Goal: Information Seeking & Learning: Learn about a topic

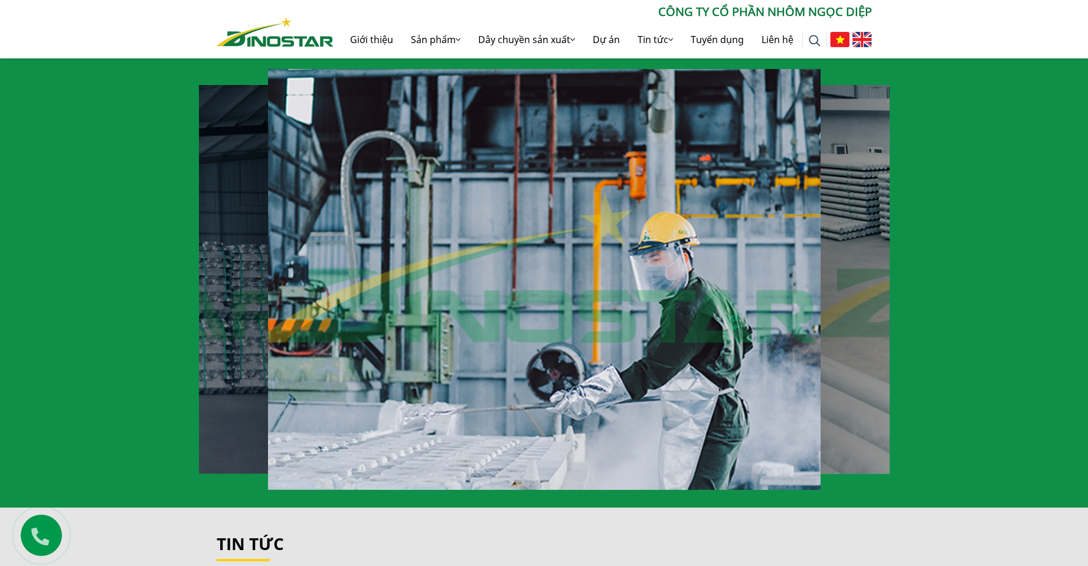
scroll to position [827, 0]
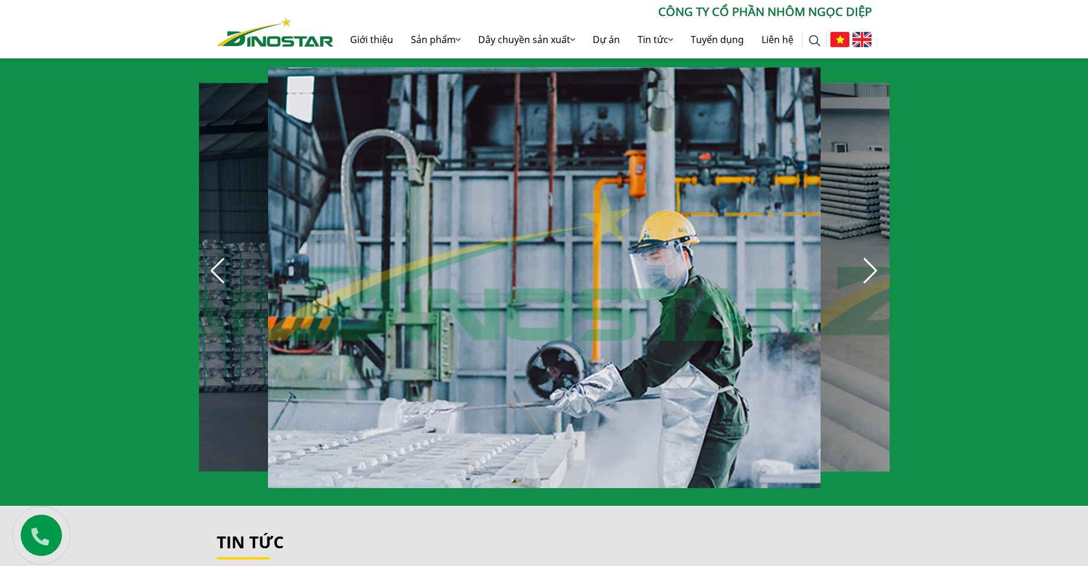
click at [883, 264] on div "Next slide" at bounding box center [871, 271] width 26 height 26
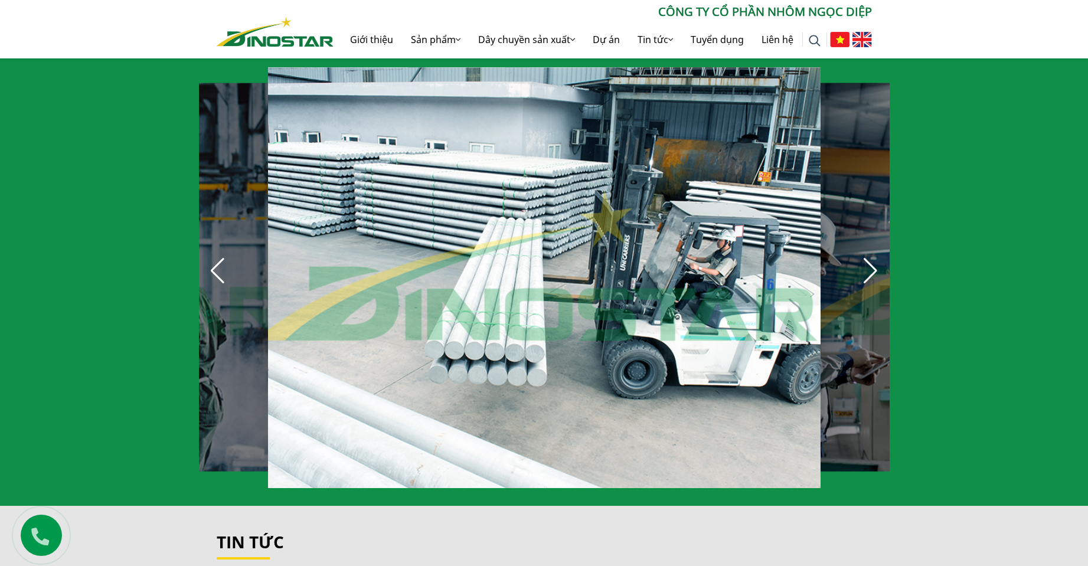
click at [883, 264] on div "Next slide" at bounding box center [871, 271] width 26 height 26
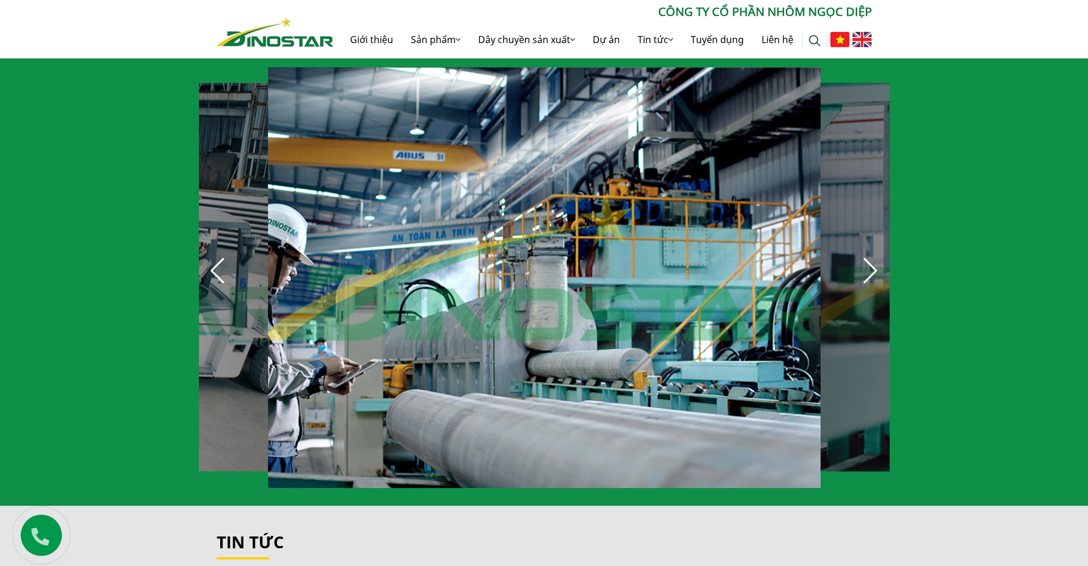
click at [883, 264] on div "Next slide" at bounding box center [871, 271] width 26 height 26
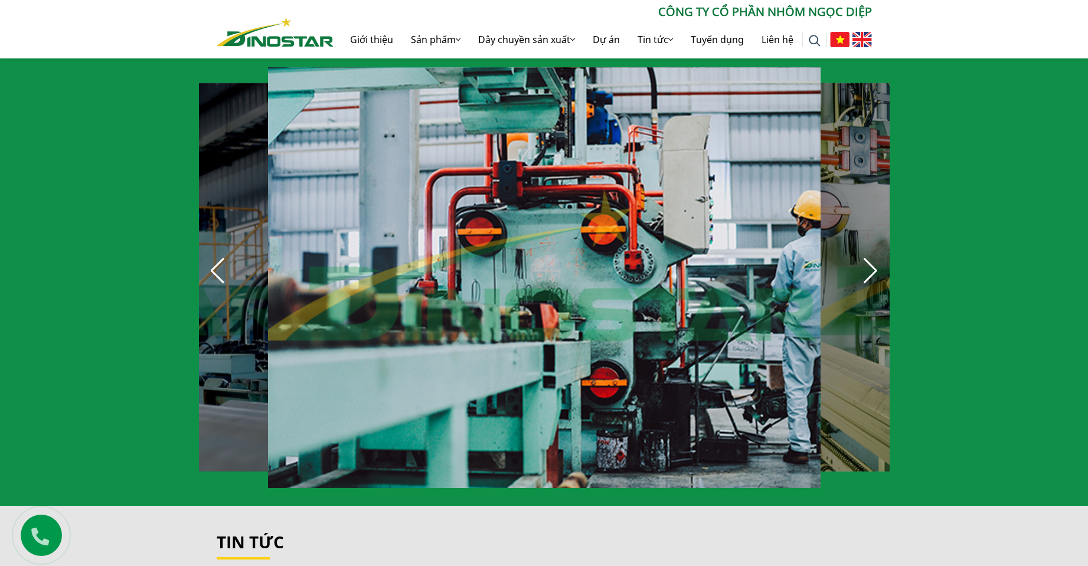
click at [883, 264] on div "Next slide" at bounding box center [871, 271] width 26 height 26
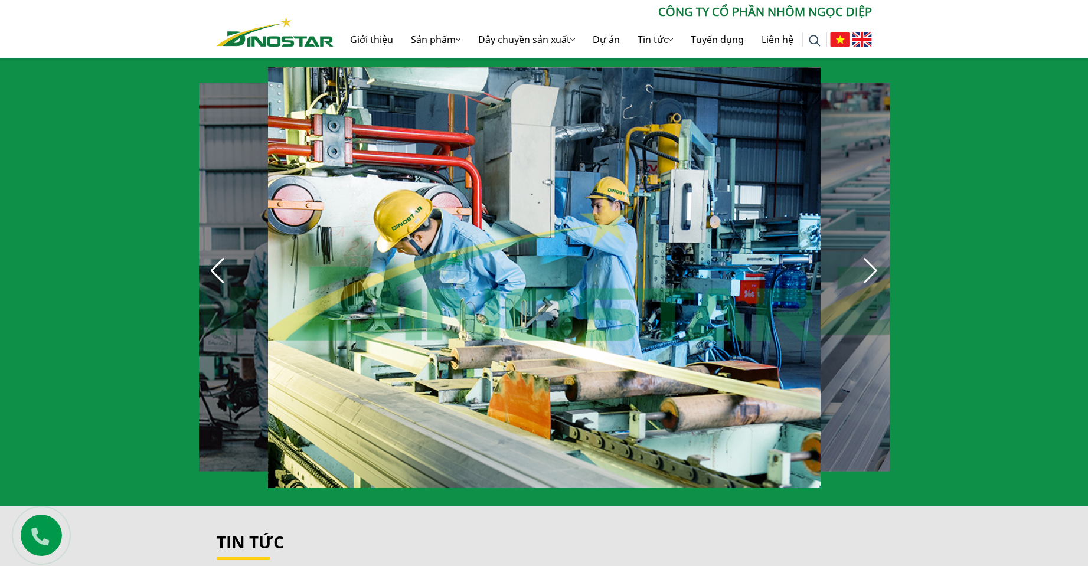
click at [883, 264] on div "Next slide" at bounding box center [871, 271] width 26 height 26
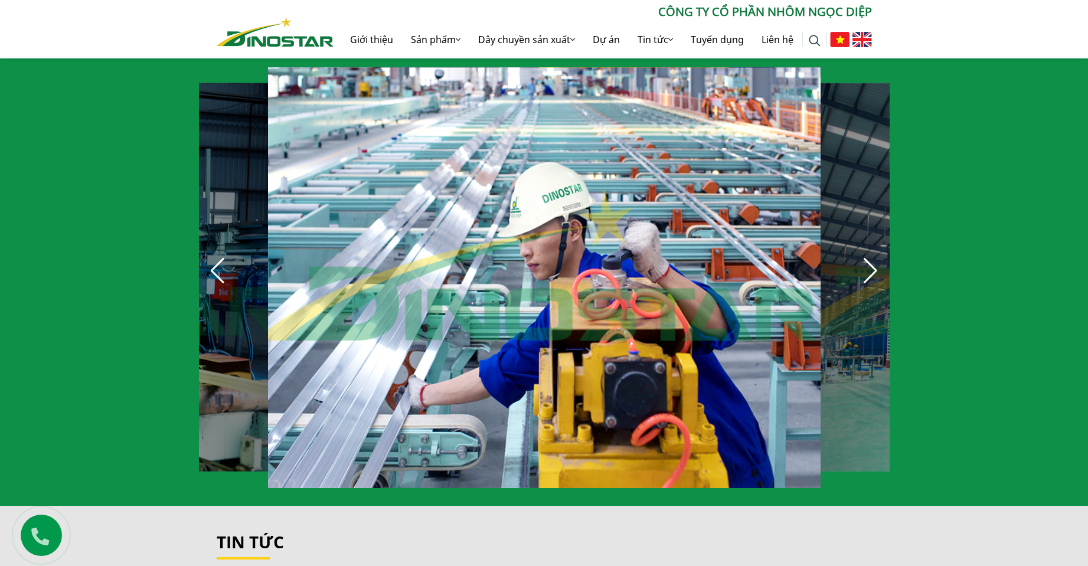
click at [883, 264] on div "Next slide" at bounding box center [871, 271] width 26 height 26
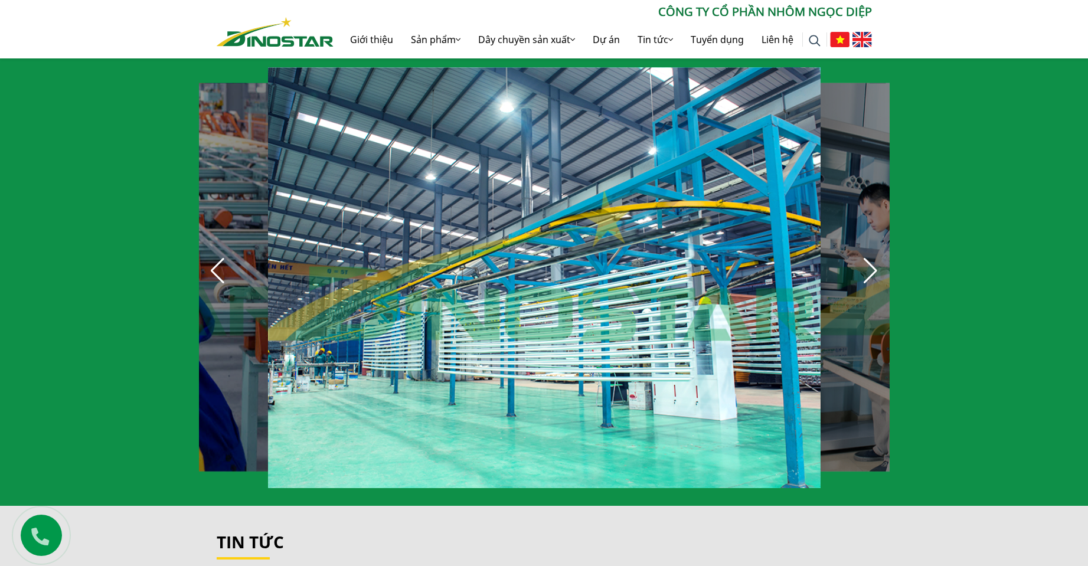
click at [883, 264] on div "Next slide" at bounding box center [871, 271] width 26 height 26
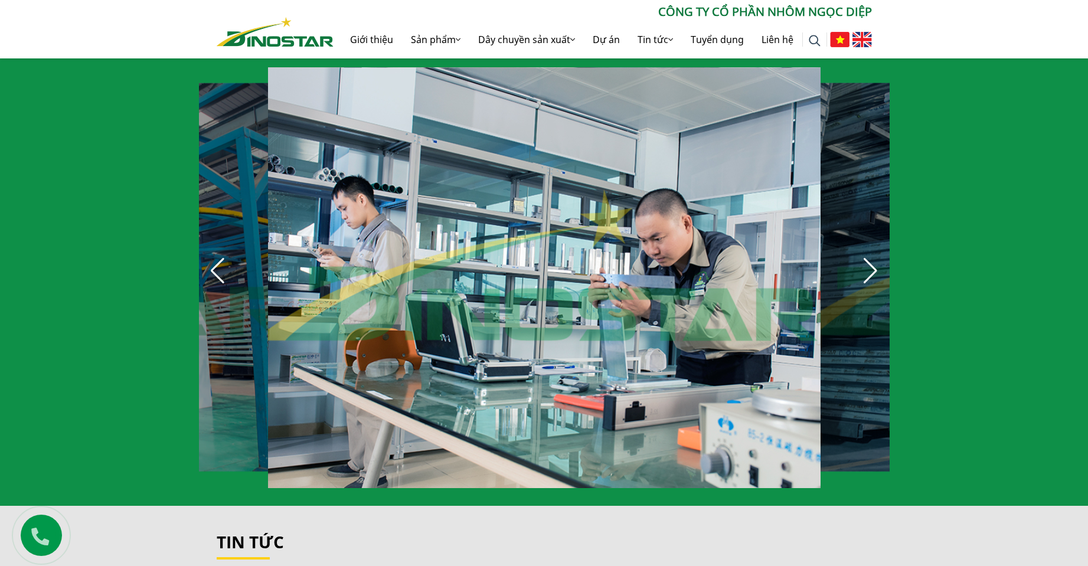
click at [883, 264] on div "Next slide" at bounding box center [871, 271] width 26 height 26
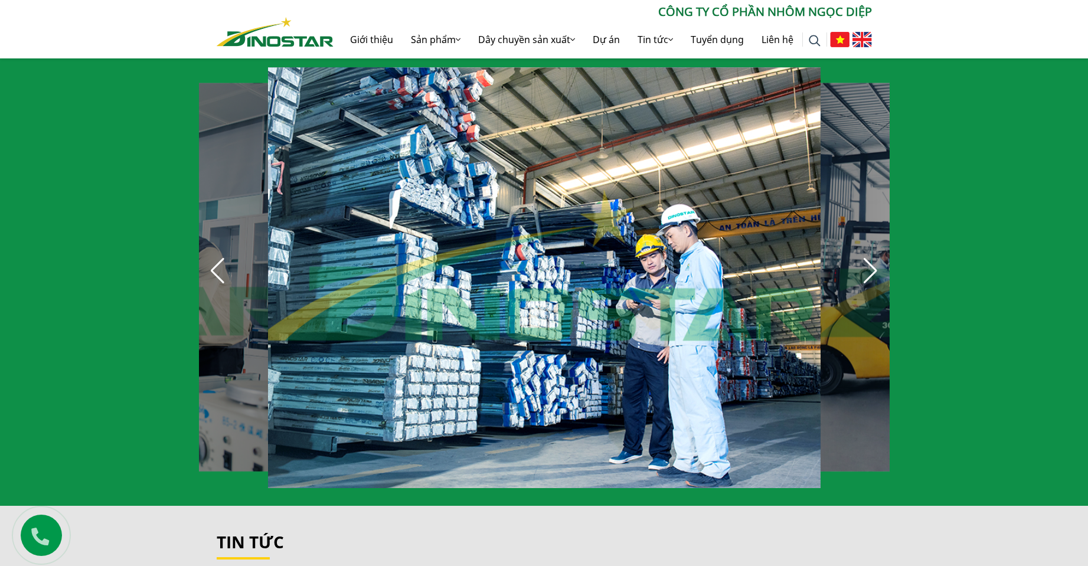
click at [883, 264] on div "Next slide" at bounding box center [871, 271] width 26 height 26
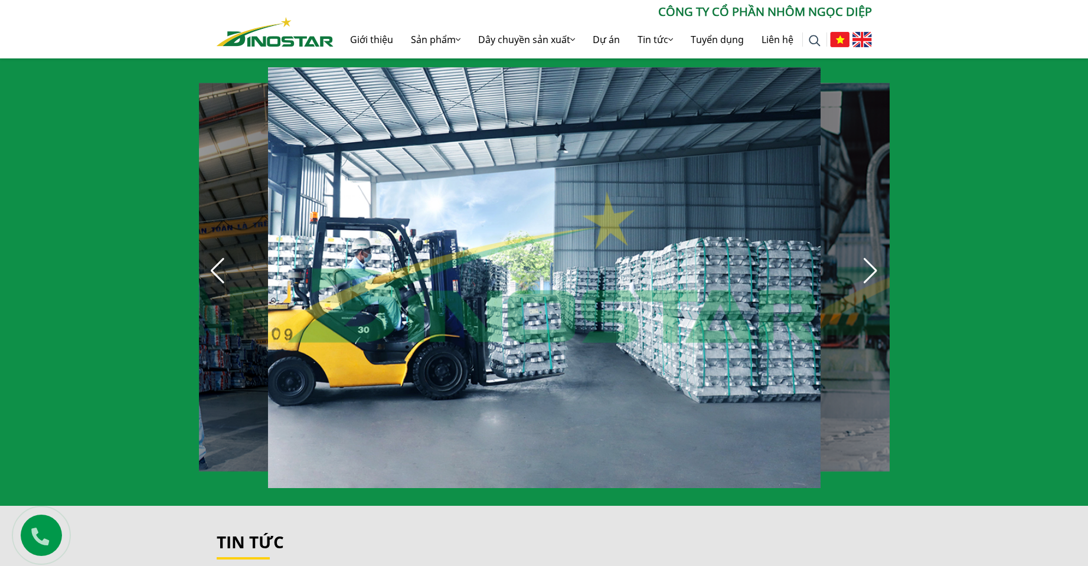
click at [883, 264] on div "Next slide" at bounding box center [871, 271] width 26 height 26
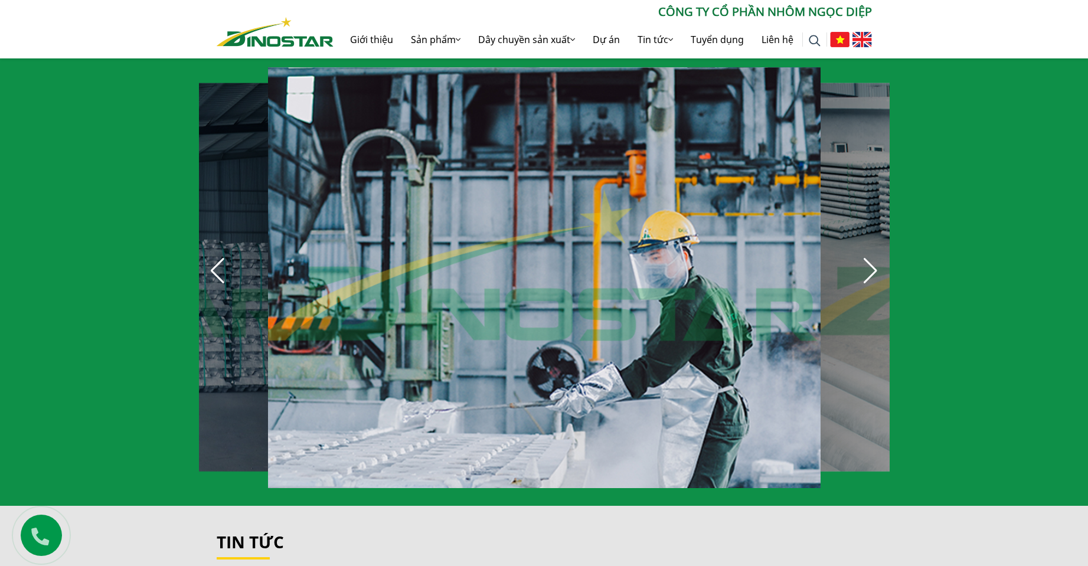
click at [883, 264] on div "Next slide" at bounding box center [871, 271] width 26 height 26
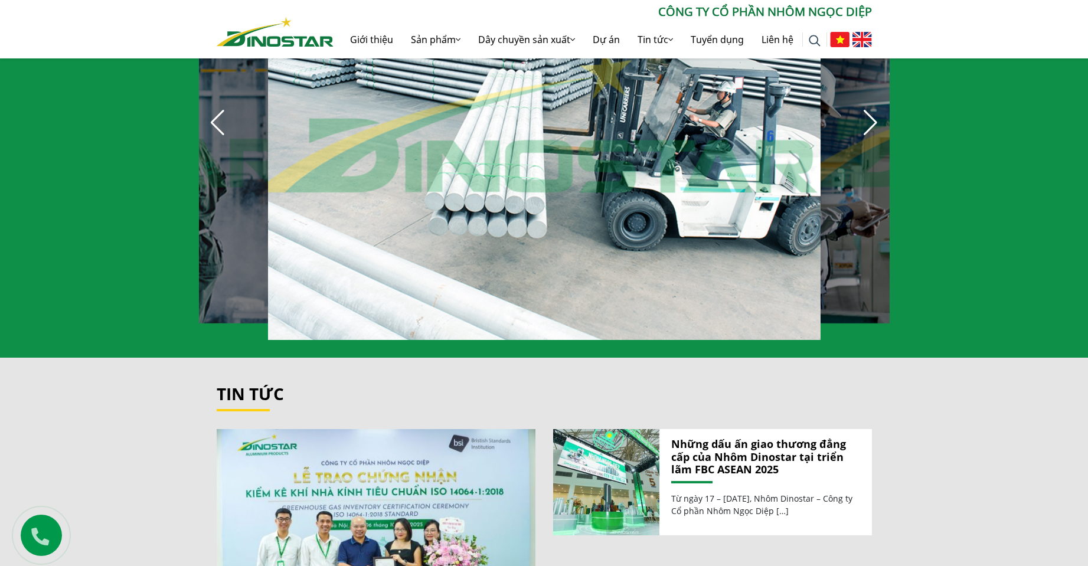
scroll to position [1063, 0]
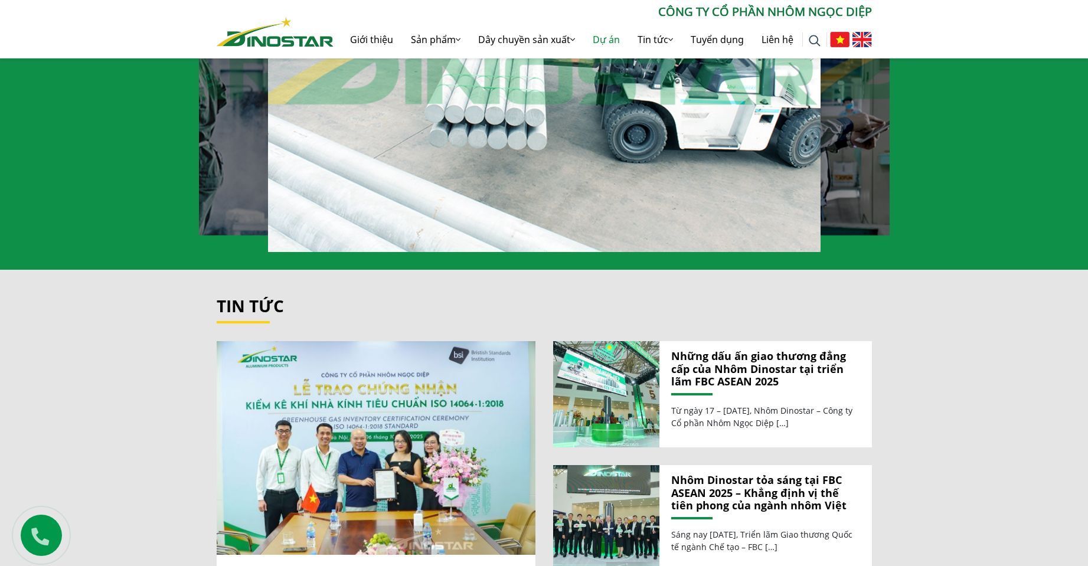
click at [603, 41] on link "Dự án" at bounding box center [606, 40] width 45 height 38
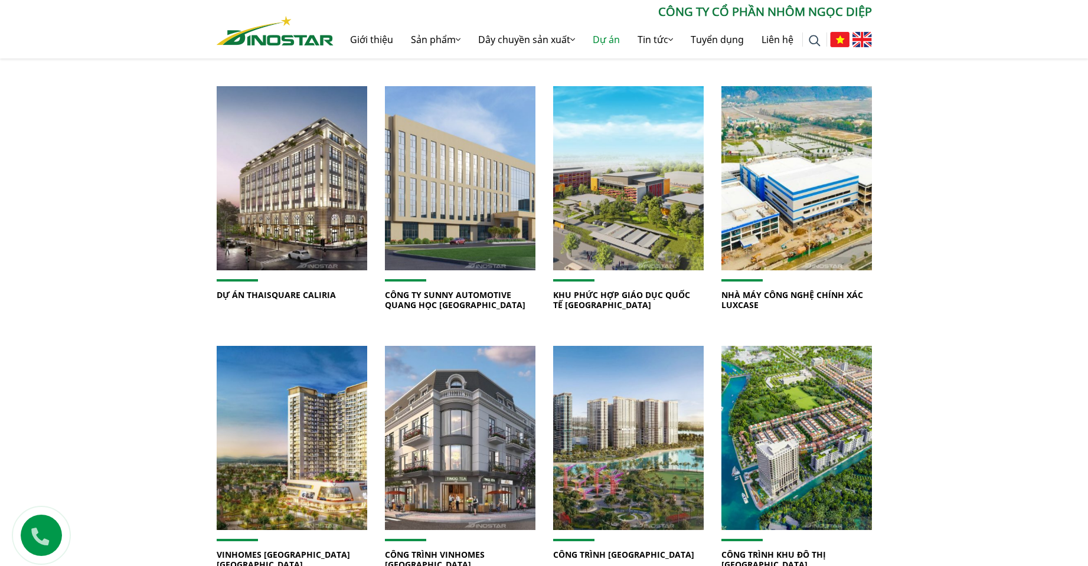
scroll to position [709, 0]
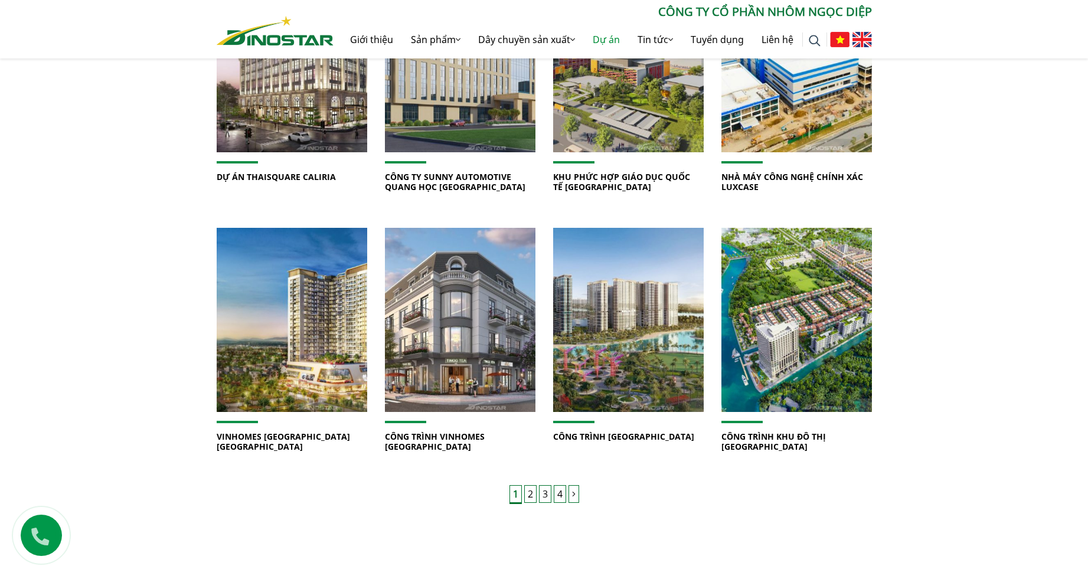
click at [530, 488] on link "2" at bounding box center [530, 494] width 12 height 18
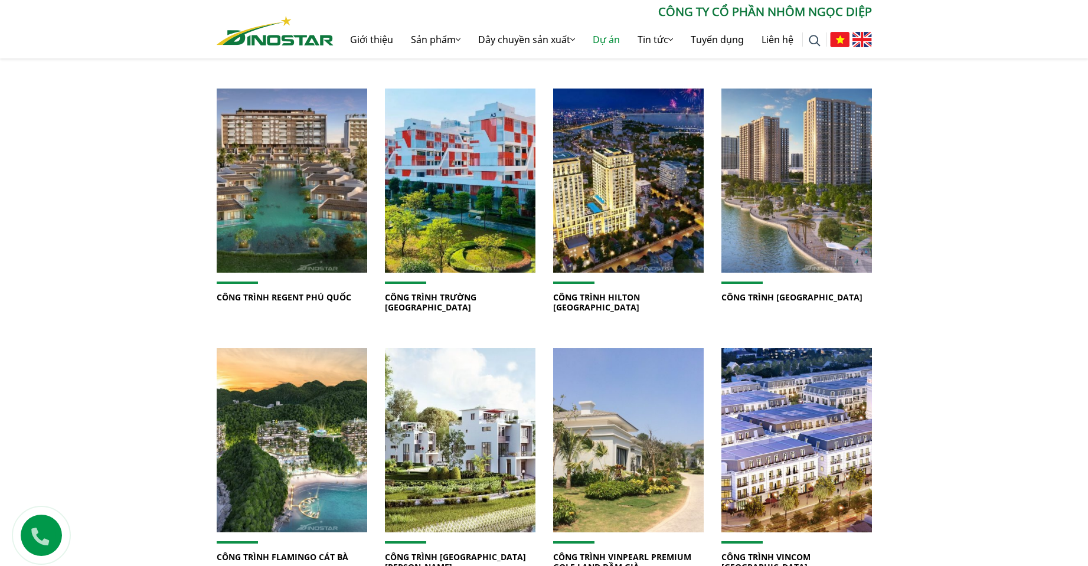
scroll to position [709, 0]
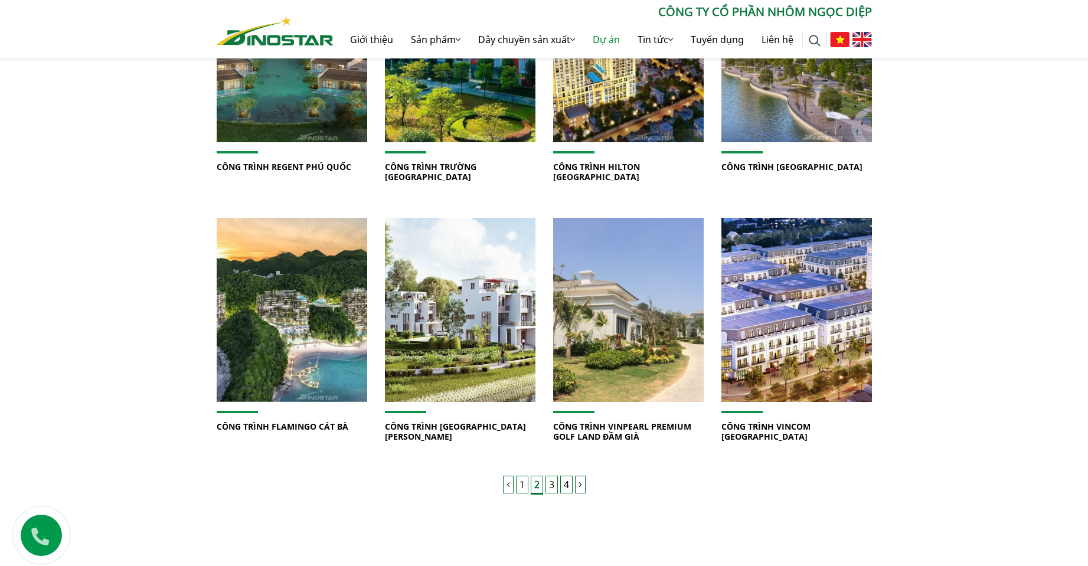
click at [553, 485] on link "3" at bounding box center [552, 485] width 12 height 18
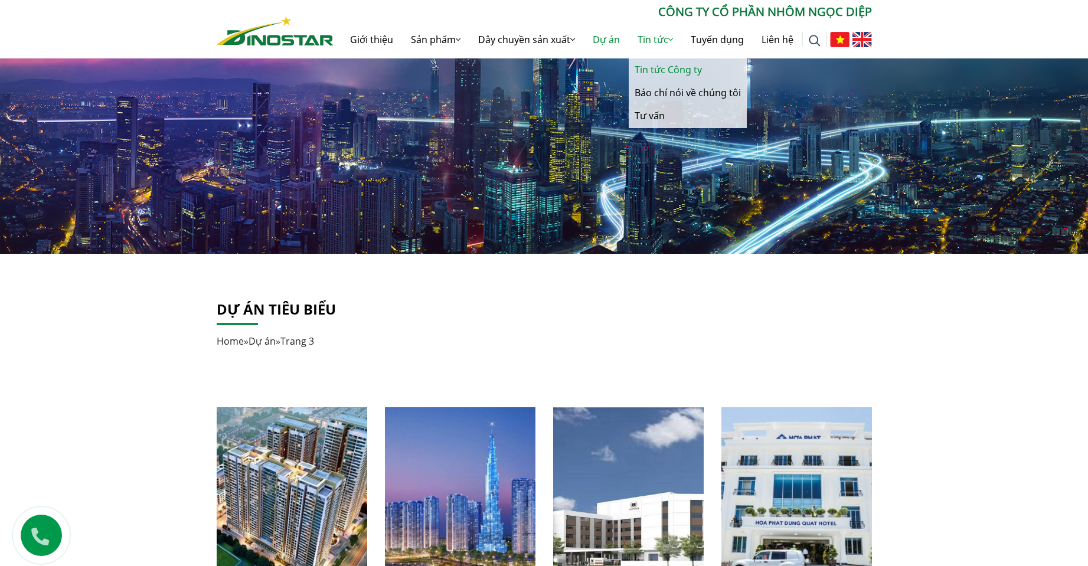
click at [659, 74] on link "Tin tức Công ty" at bounding box center [688, 69] width 118 height 23
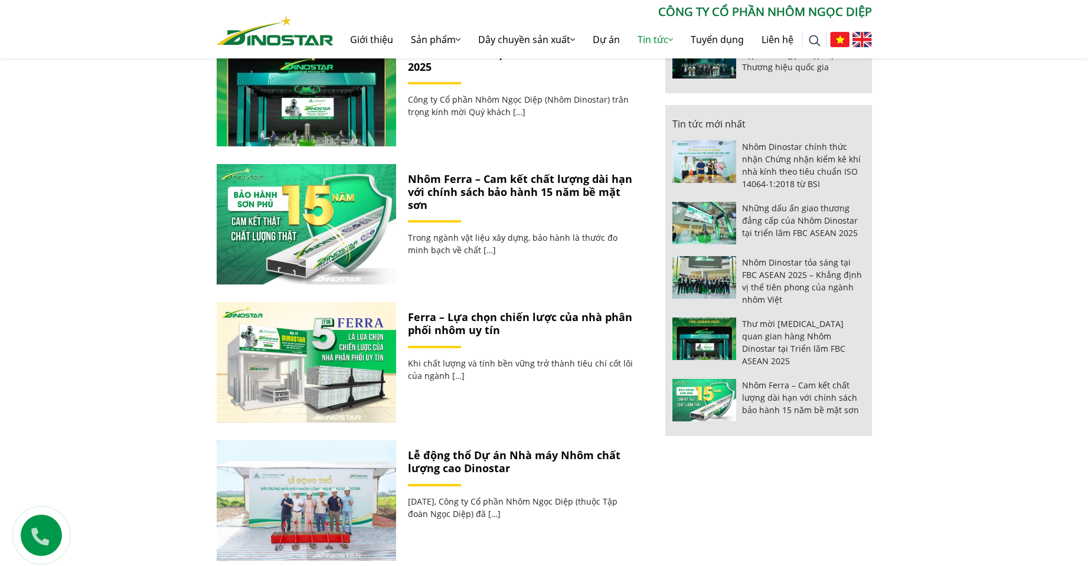
scroll to position [945, 0]
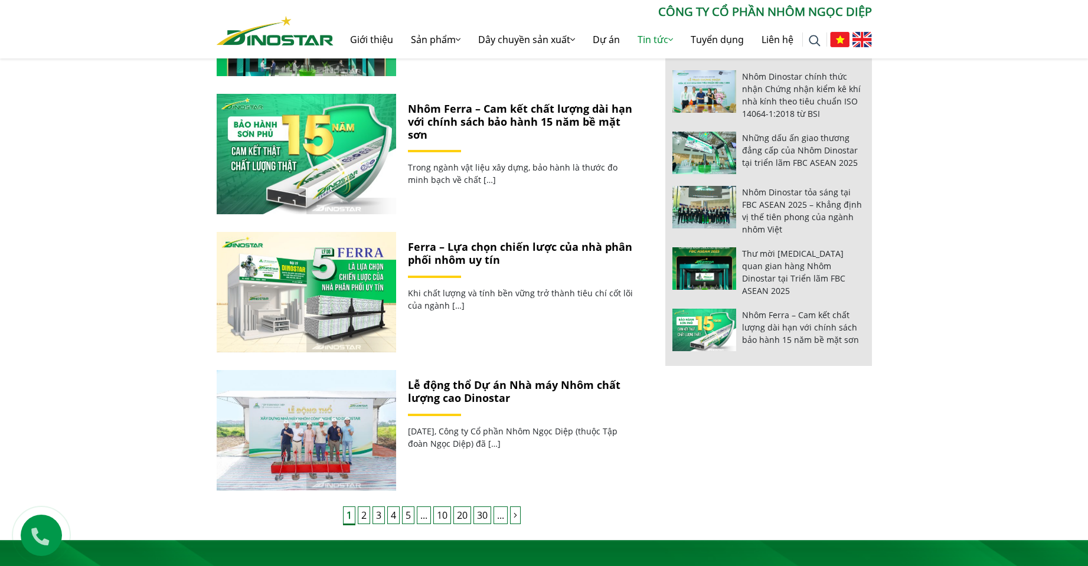
click at [448, 250] on link "Ferra – Lựa chọn chiến lược của nhà phân phối nhôm uy tín" at bounding box center [520, 253] width 224 height 27
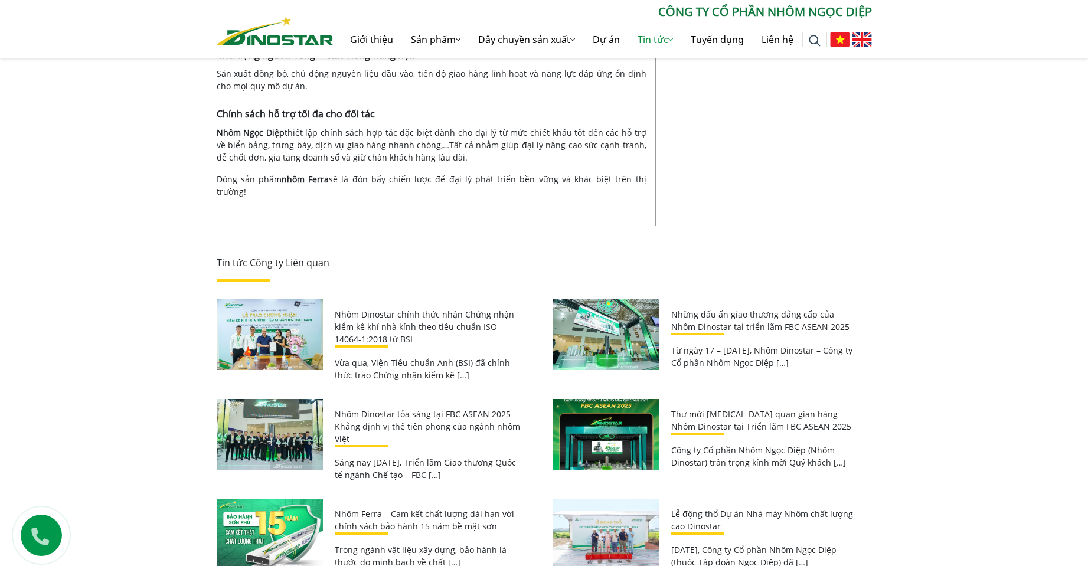
scroll to position [1417, 0]
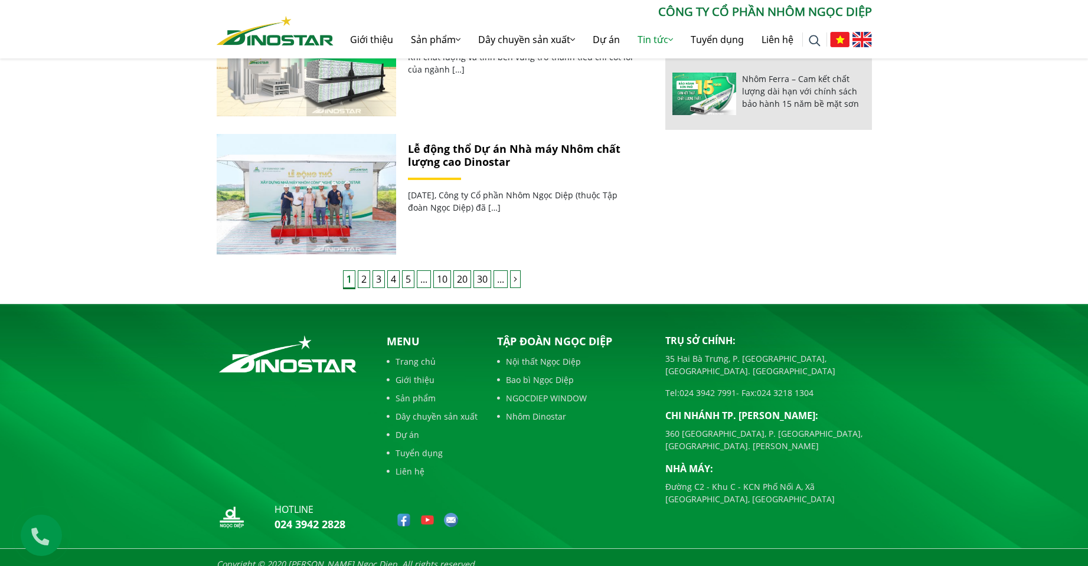
click at [461, 164] on link "Lễ động thổ Dự án Nhà máy Nhôm chất lượng cao Dinostar" at bounding box center [514, 155] width 213 height 27
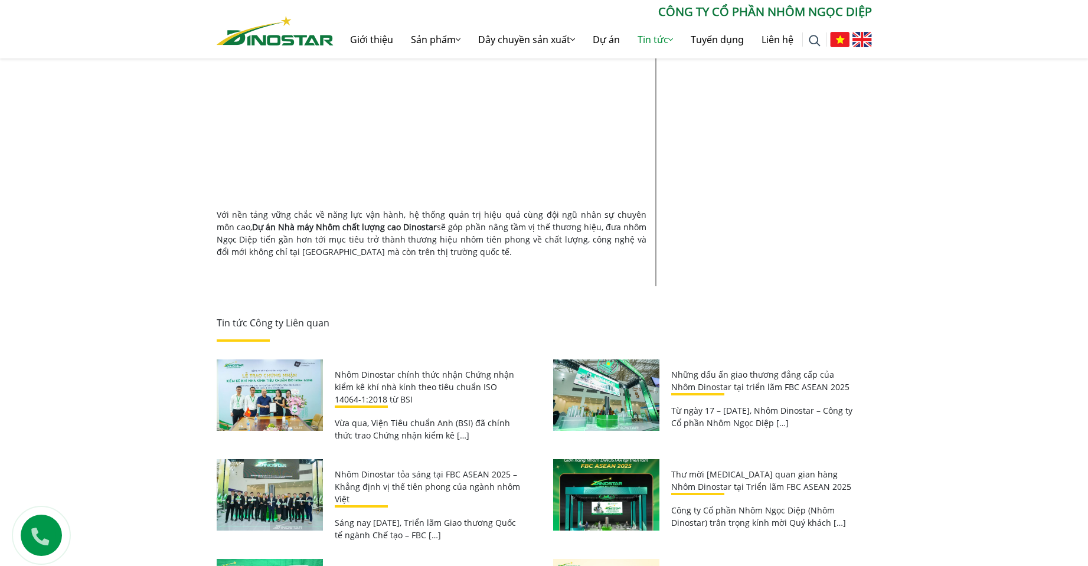
scroll to position [1890, 0]
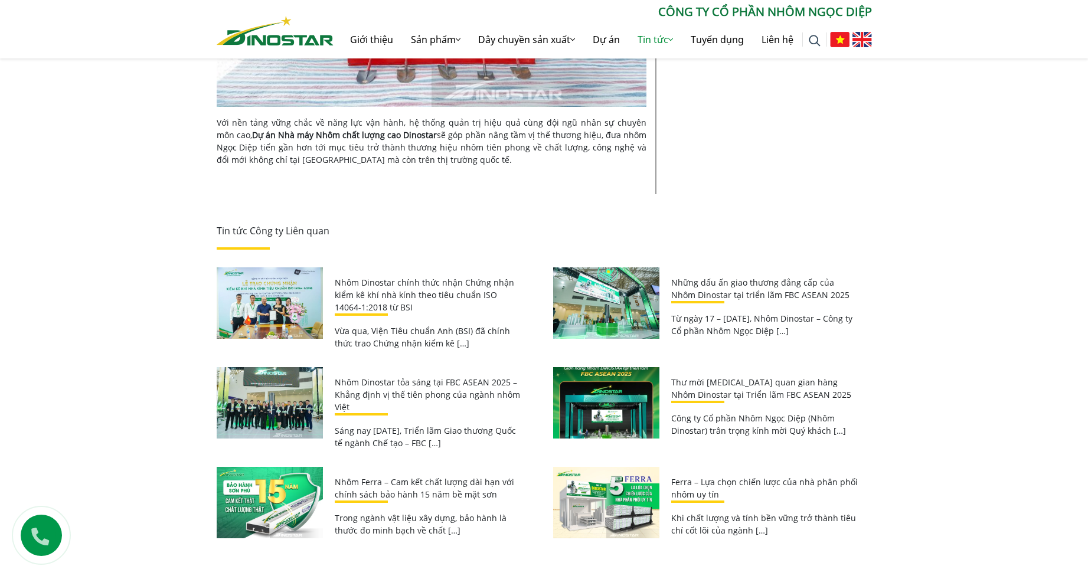
drag, startPoint x: 309, startPoint y: 239, endPoint x: 295, endPoint y: 225, distance: 20.5
